Goal: Task Accomplishment & Management: Complete application form

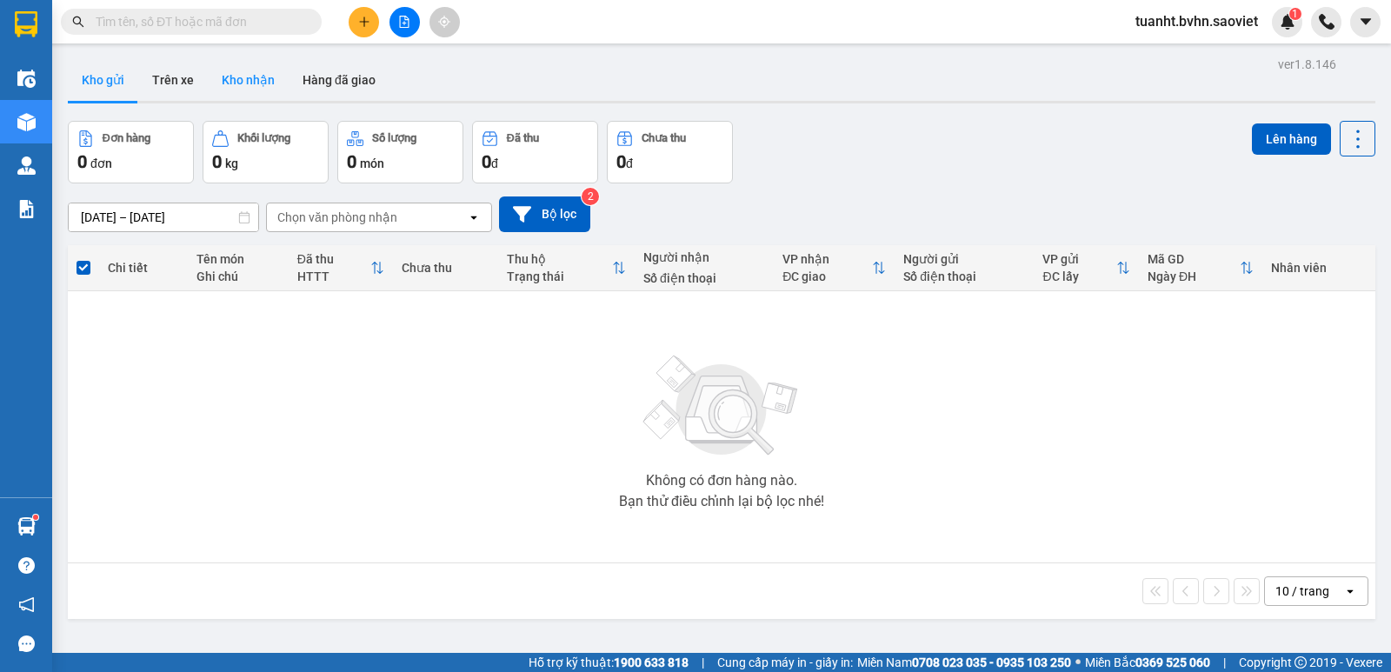
click at [253, 90] on button "Kho nhận" at bounding box center [248, 80] width 81 height 42
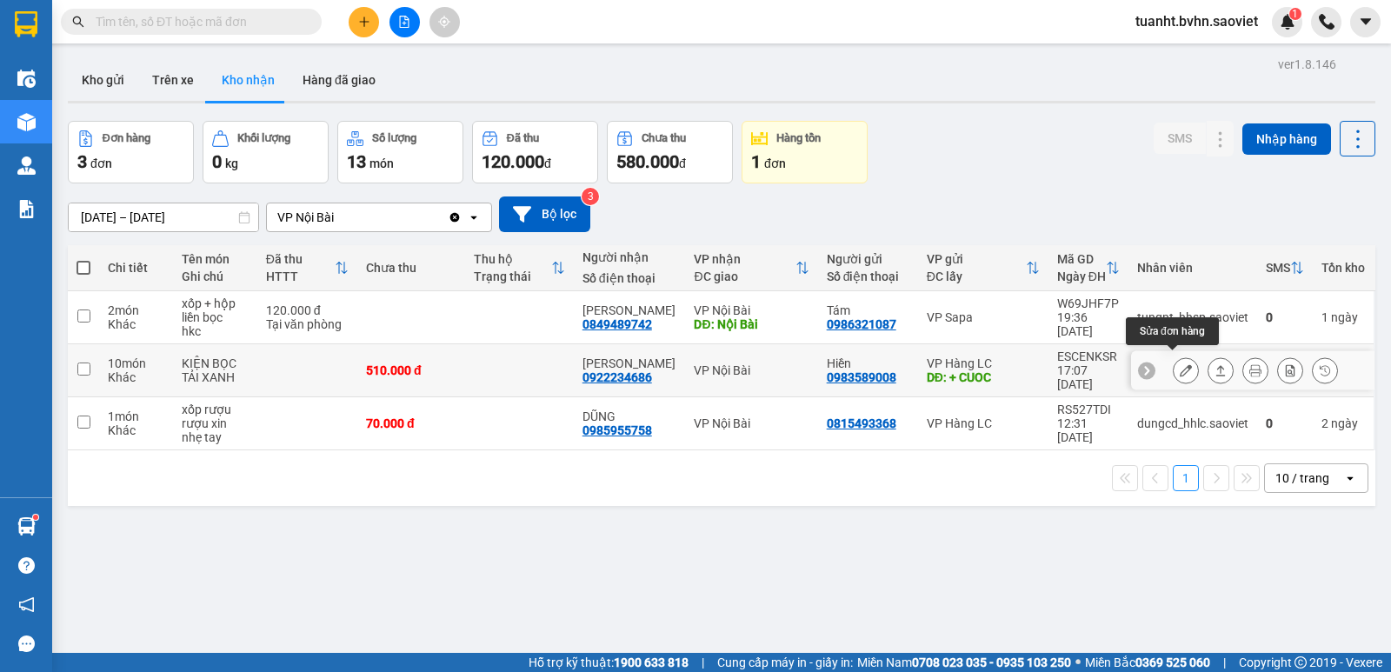
click at [1174, 371] on button at bounding box center [1186, 371] width 24 height 30
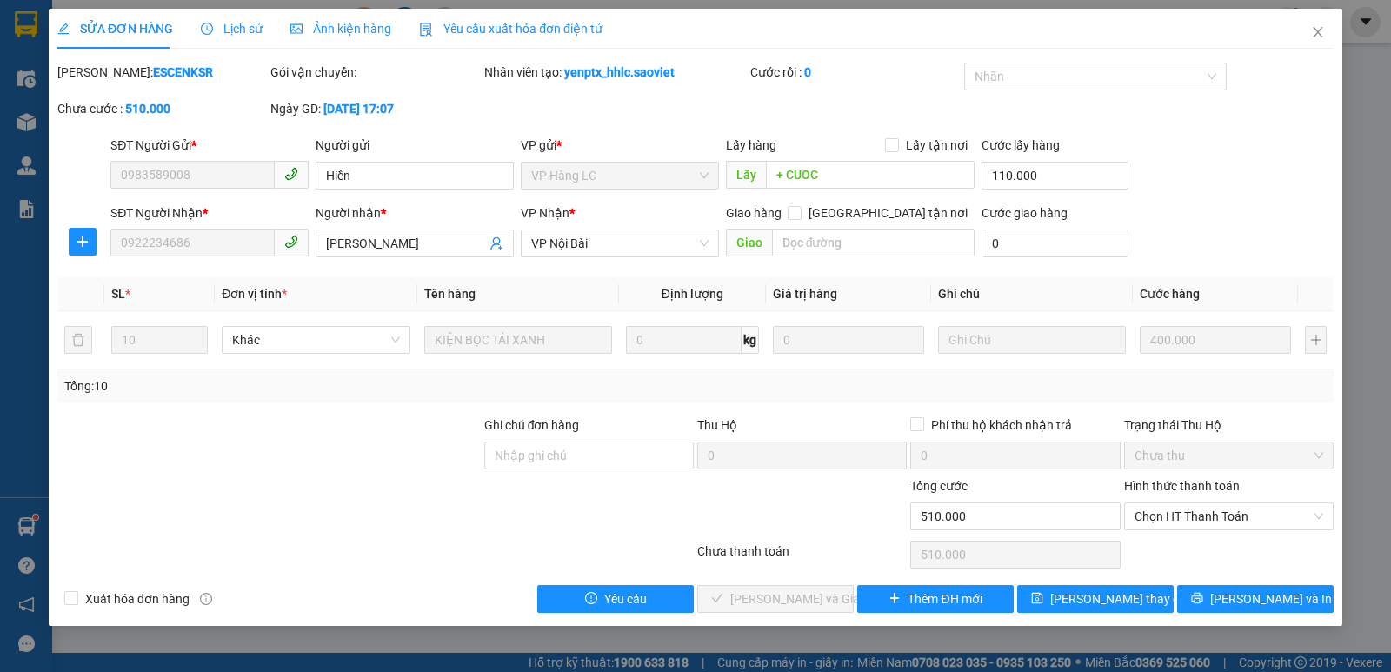
type input "0983589008"
type input "Hiền"
type input "+ CUOC"
type input "110.000"
type input "0922234686"
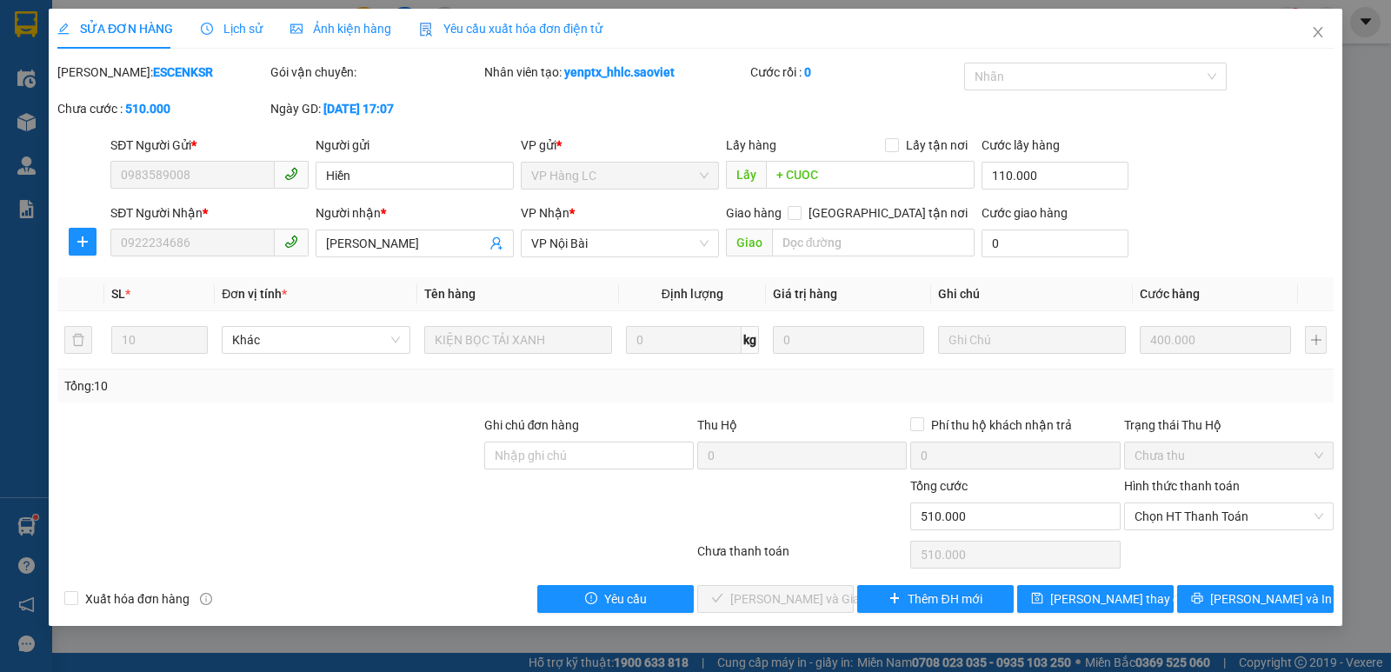
type input "[PERSON_NAME]"
type input "0"
type input "510.000"
click at [1314, 29] on icon "close" at bounding box center [1318, 32] width 10 height 10
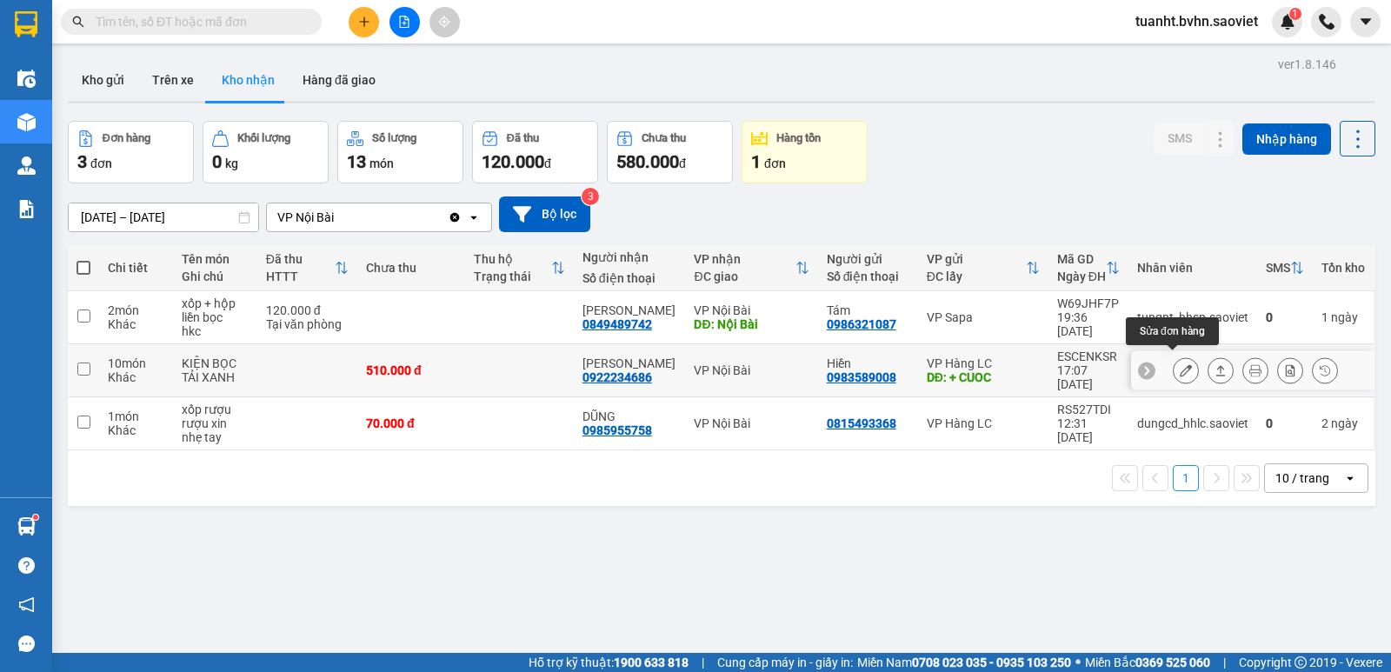
click at [1180, 366] on icon at bounding box center [1186, 370] width 12 height 12
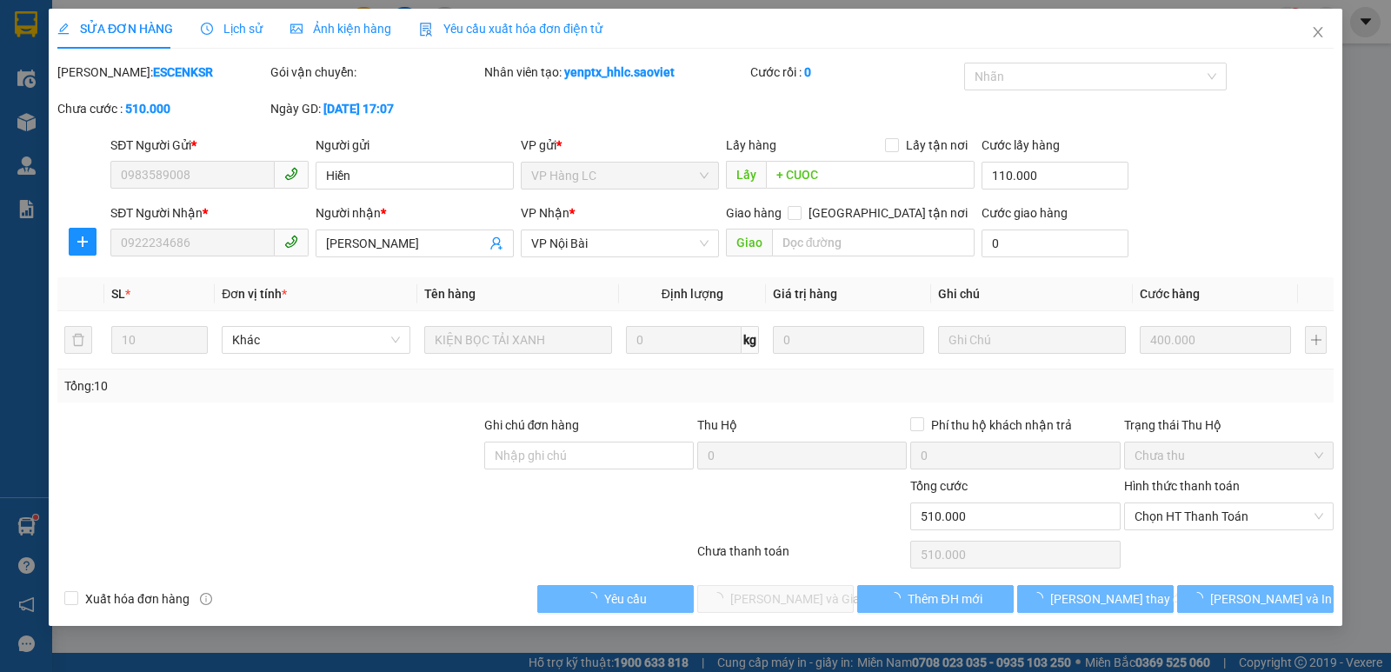
type input "0983589008"
type input "Hiền"
type input "+ CUOC"
type input "110.000"
type input "0922234686"
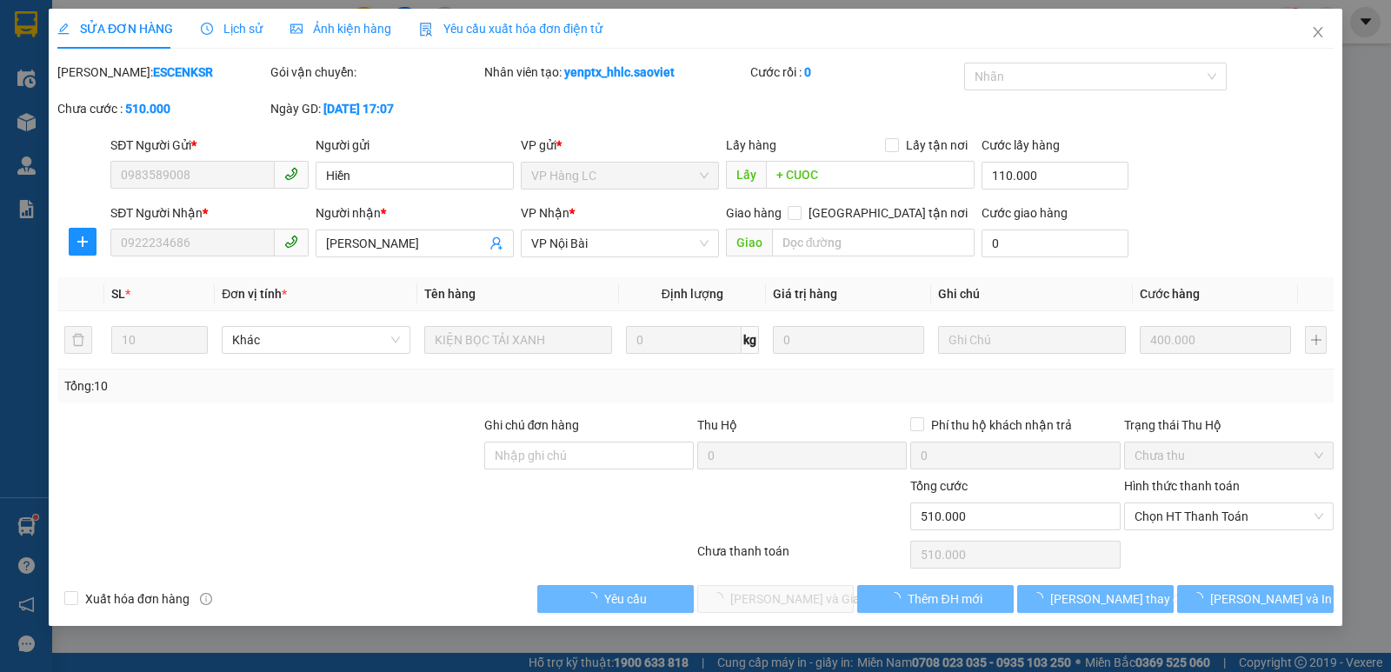
type input "[PERSON_NAME]"
type input "0"
type input "510.000"
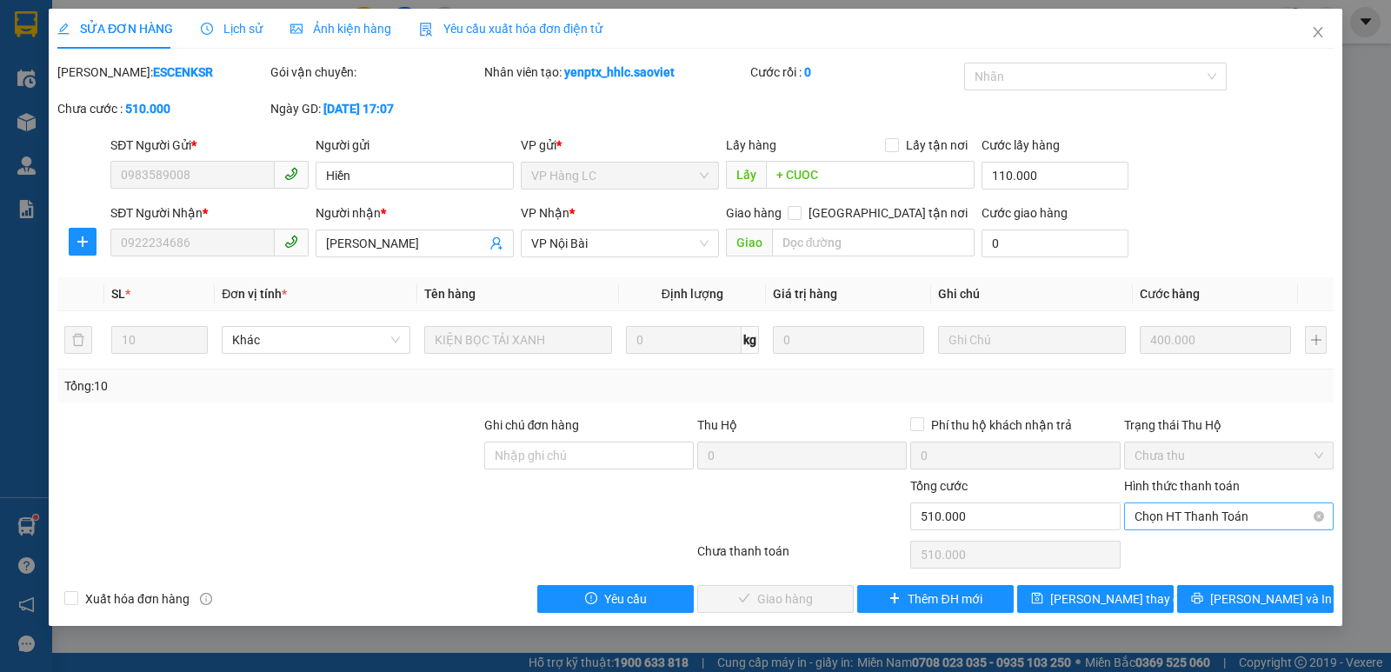
click at [1204, 522] on span "Chọn HT Thanh Toán" at bounding box center [1228, 516] width 189 height 26
click at [1180, 584] on div "Chuyển khoản" at bounding box center [1228, 578] width 189 height 19
type input "0"
click at [744, 606] on span "[PERSON_NAME] và Giao hàng" at bounding box center [813, 598] width 167 height 19
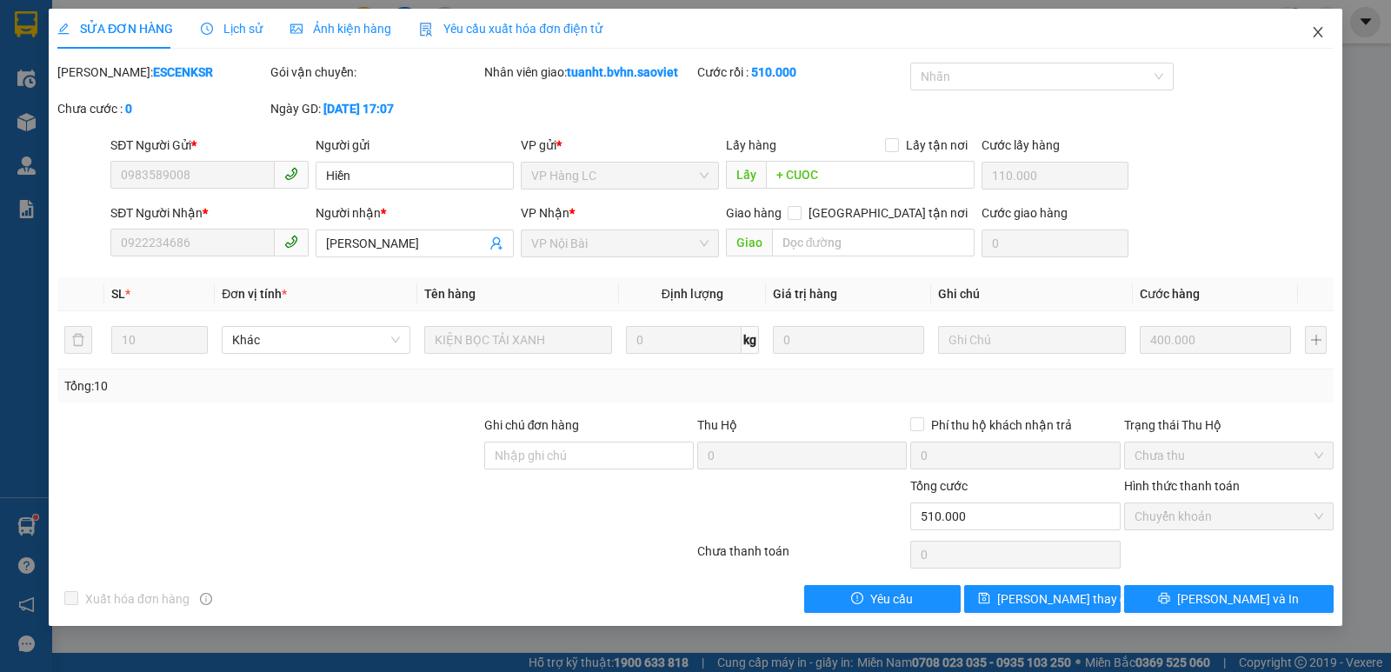
click at [1319, 34] on icon "close" at bounding box center [1318, 32] width 10 height 10
